Goal: Information Seeking & Learning: Find specific page/section

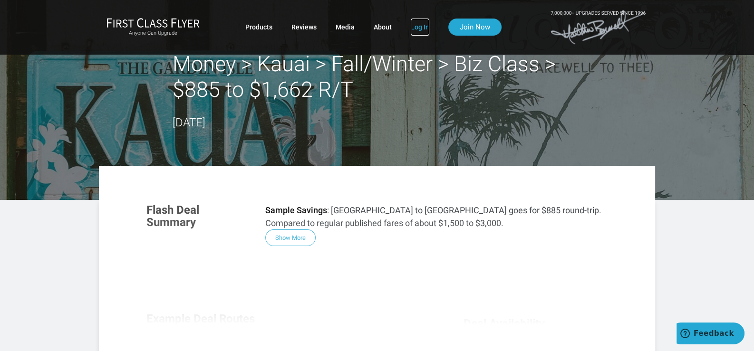
click at [419, 29] on link "Log In" at bounding box center [420, 27] width 19 height 17
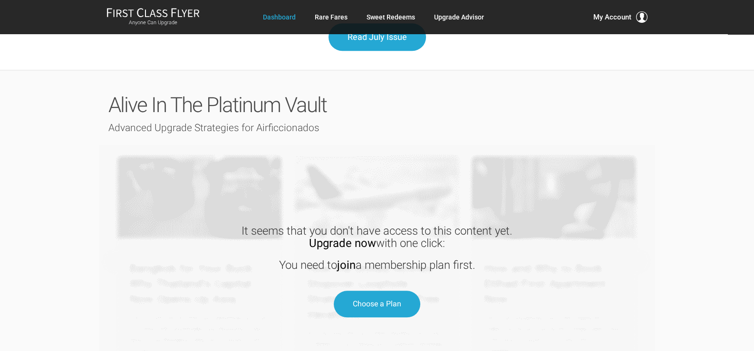
scroll to position [1288, 0]
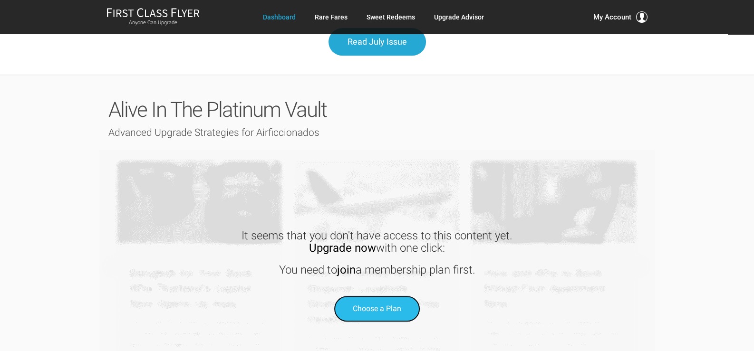
click at [374, 304] on span "Choose a Plan" at bounding box center [377, 308] width 48 height 9
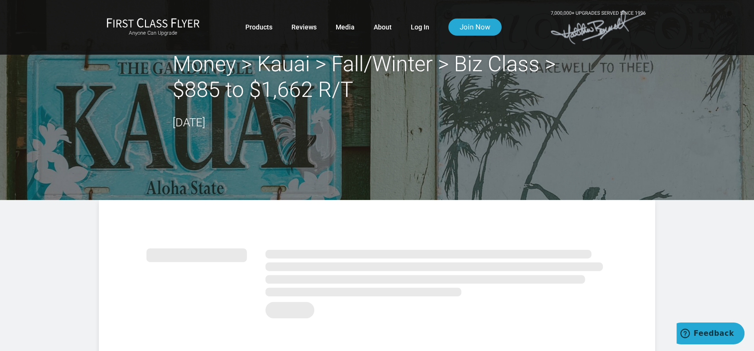
click at [724, 188] on header "Money > Kauai > Fall/Winter > Biz Class > $885 to $1,662 R/T August 13, 2025" at bounding box center [377, 100] width 754 height 200
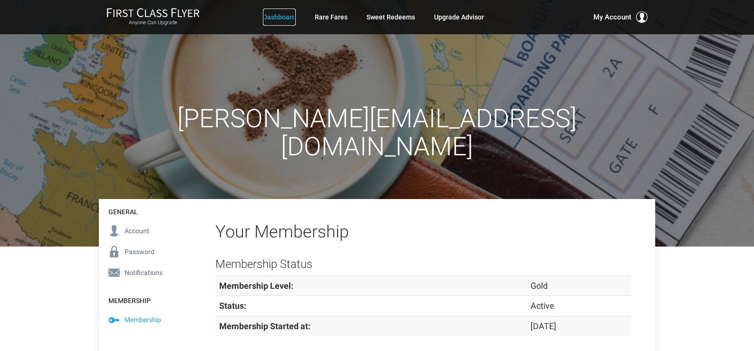
click at [289, 16] on link "Dashboard" at bounding box center [279, 17] width 33 height 17
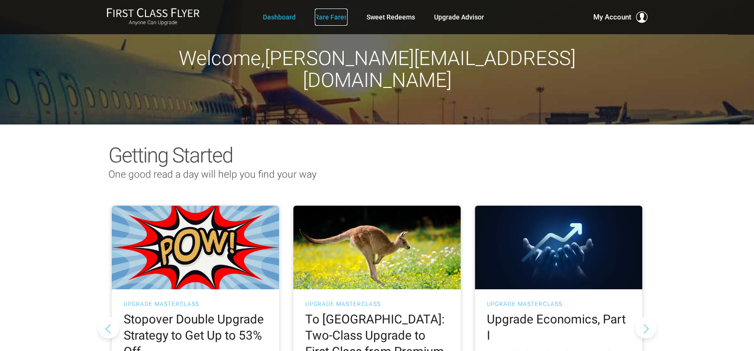
click at [324, 16] on link "Rare Fares" at bounding box center [331, 17] width 33 height 17
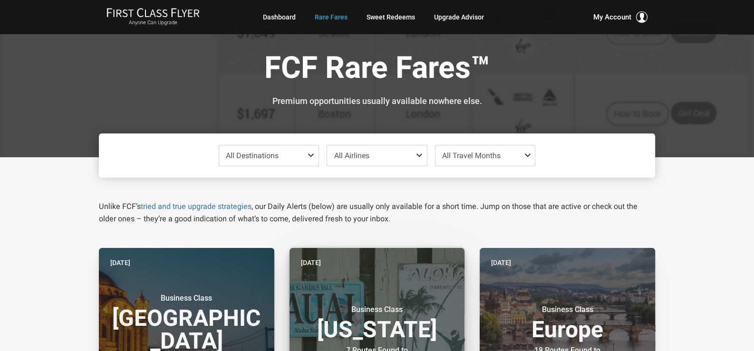
click at [390, 297] on header "[DATE] Business Class [US_STATE] 7 Routes Found to [GEOGRAPHIC_DATA]" at bounding box center [376, 326] width 175 height 156
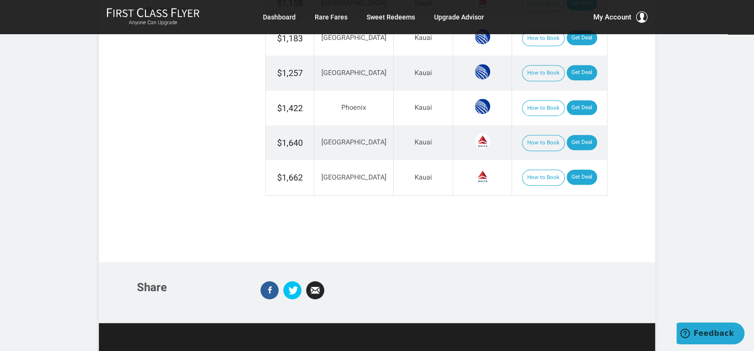
scroll to position [704, 0]
